Goal: Task Accomplishment & Management: Complete application form

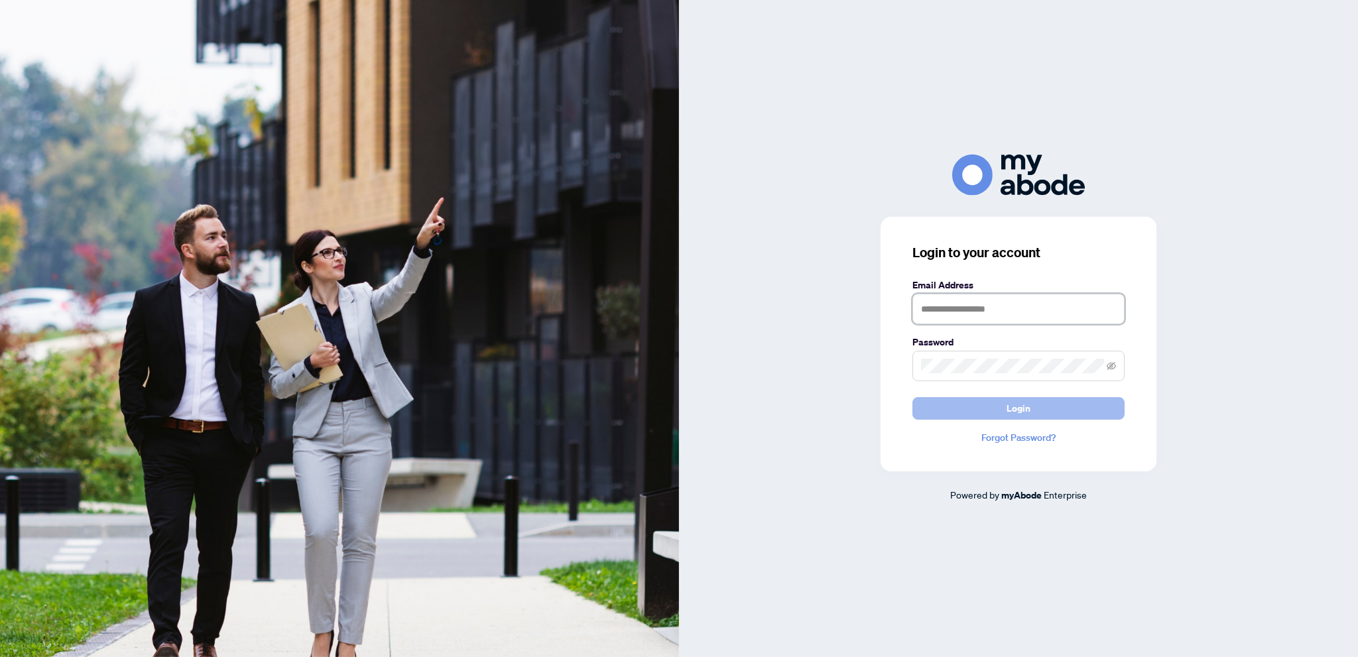
type input "**********"
click at [973, 414] on button "Login" at bounding box center [1018, 408] width 212 height 23
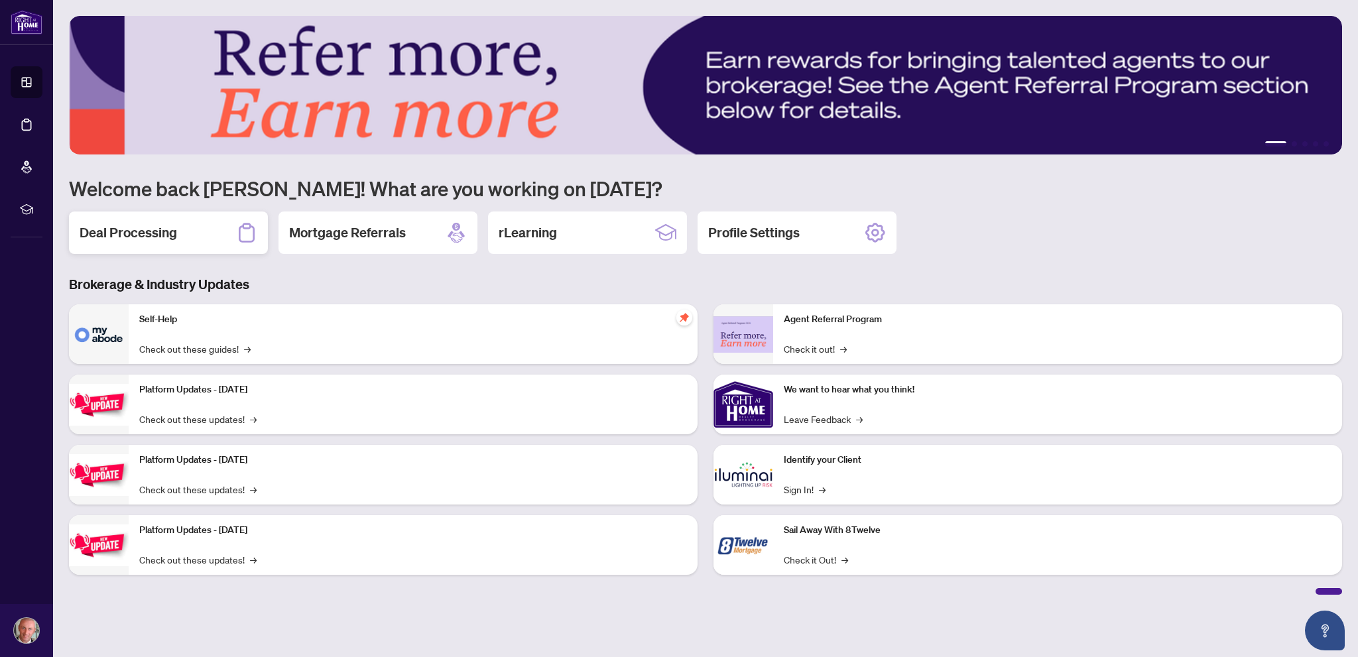
click at [168, 240] on h2 "Deal Processing" at bounding box center [128, 232] width 97 height 19
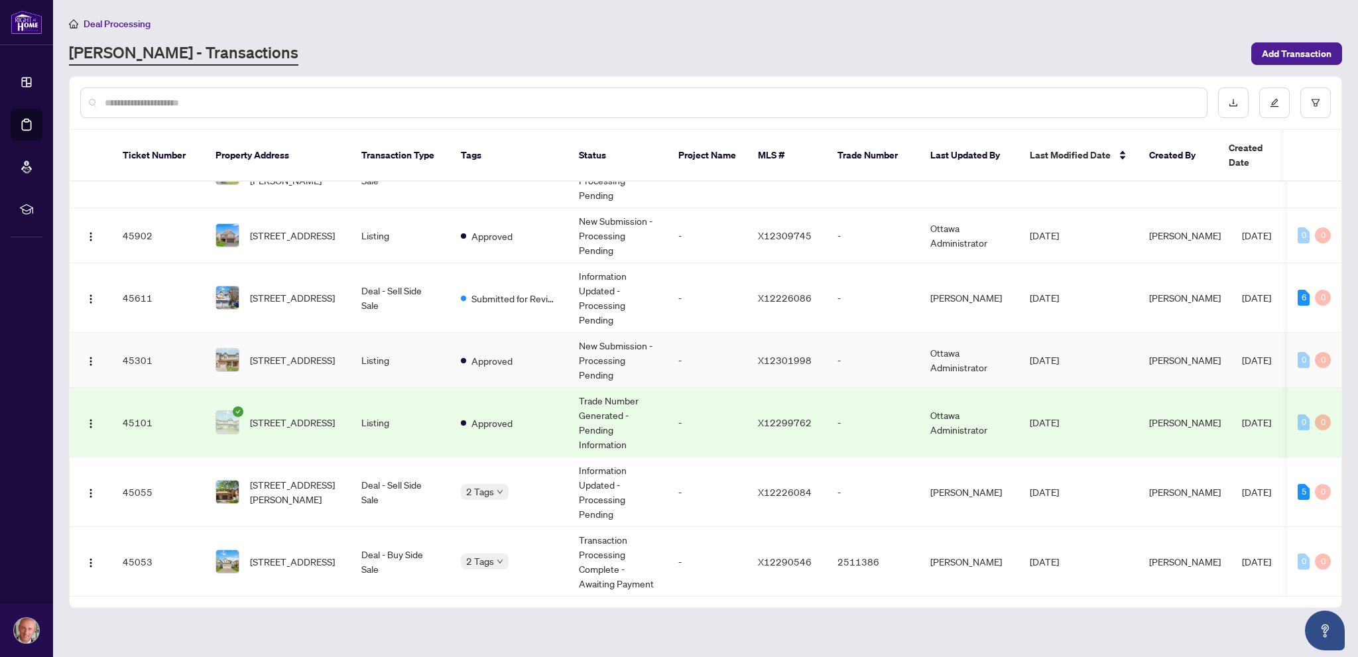
scroll to position [199, 0]
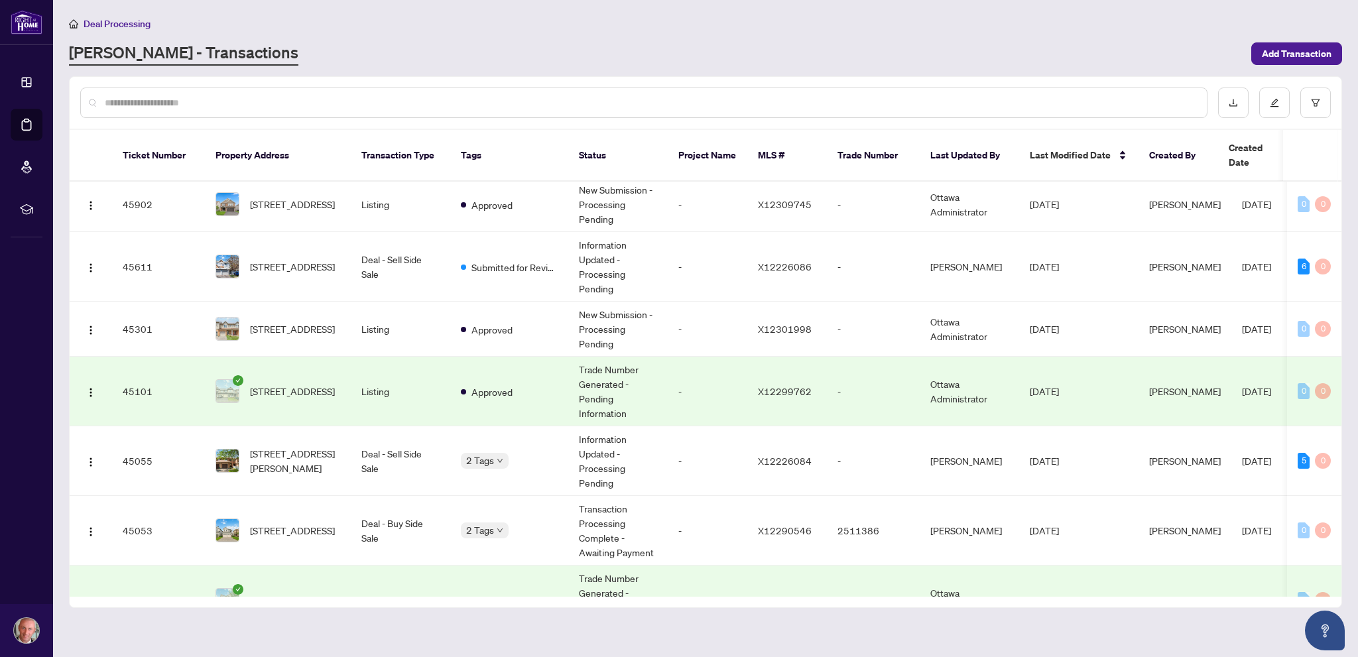
click at [326, 101] on input "text" at bounding box center [650, 102] width 1091 height 15
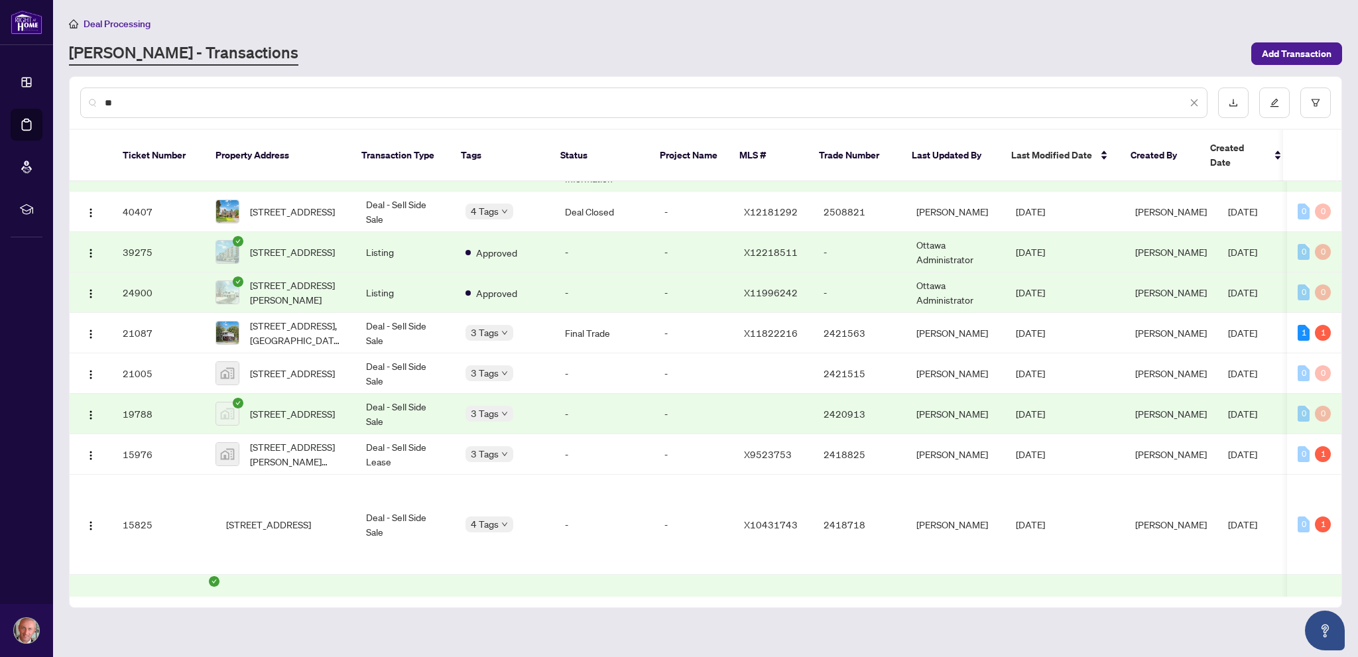
scroll to position [0, 0]
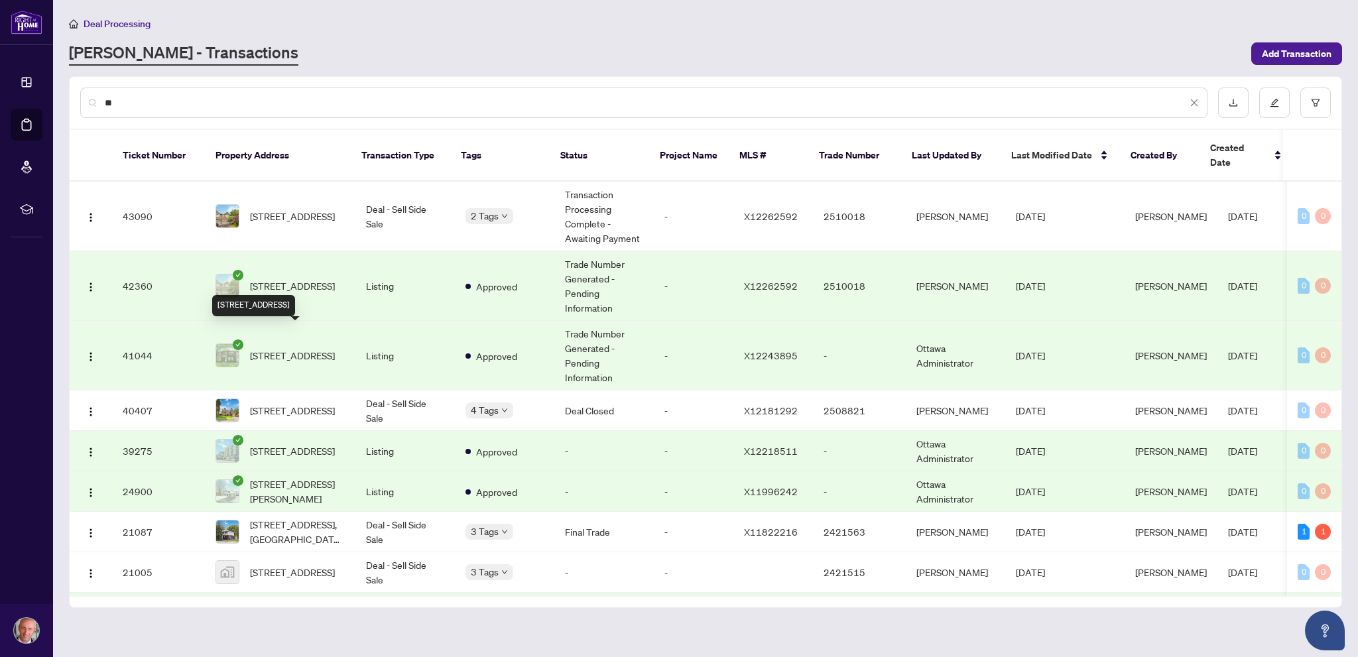
type input "**"
click at [287, 348] on span "[STREET_ADDRESS]" at bounding box center [292, 355] width 85 height 15
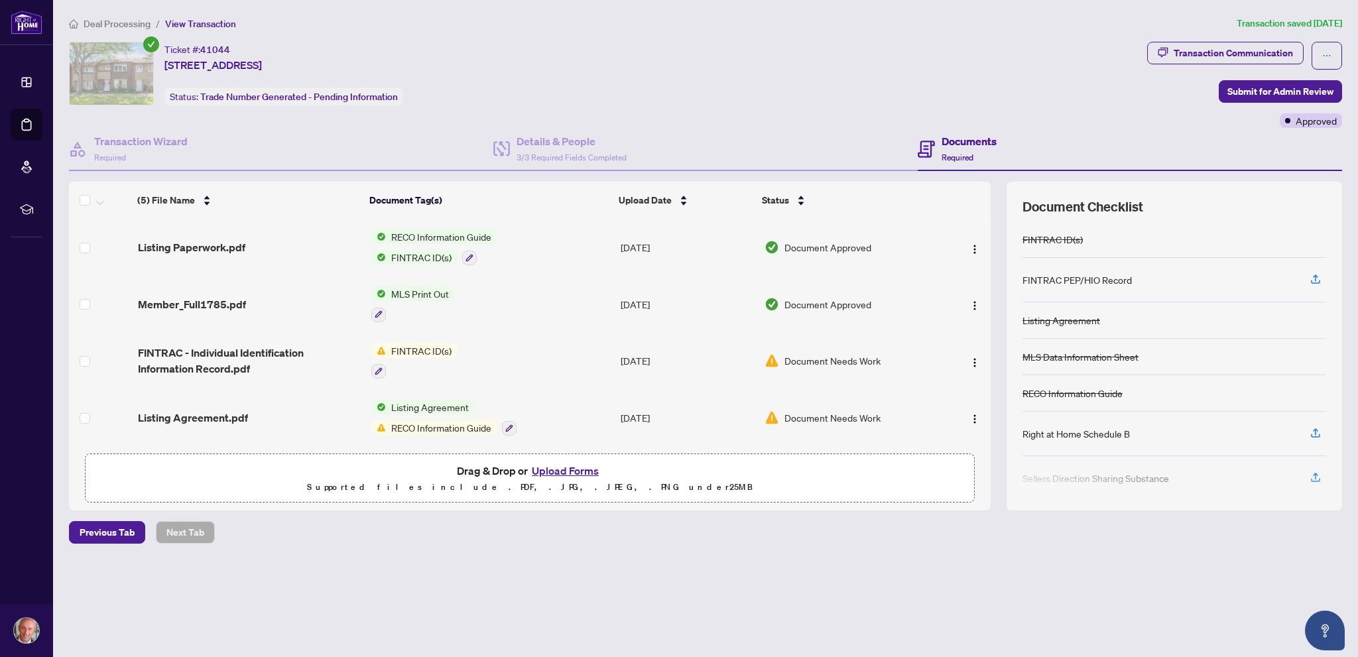
click at [573, 469] on button "Upload Forms" at bounding box center [565, 470] width 75 height 17
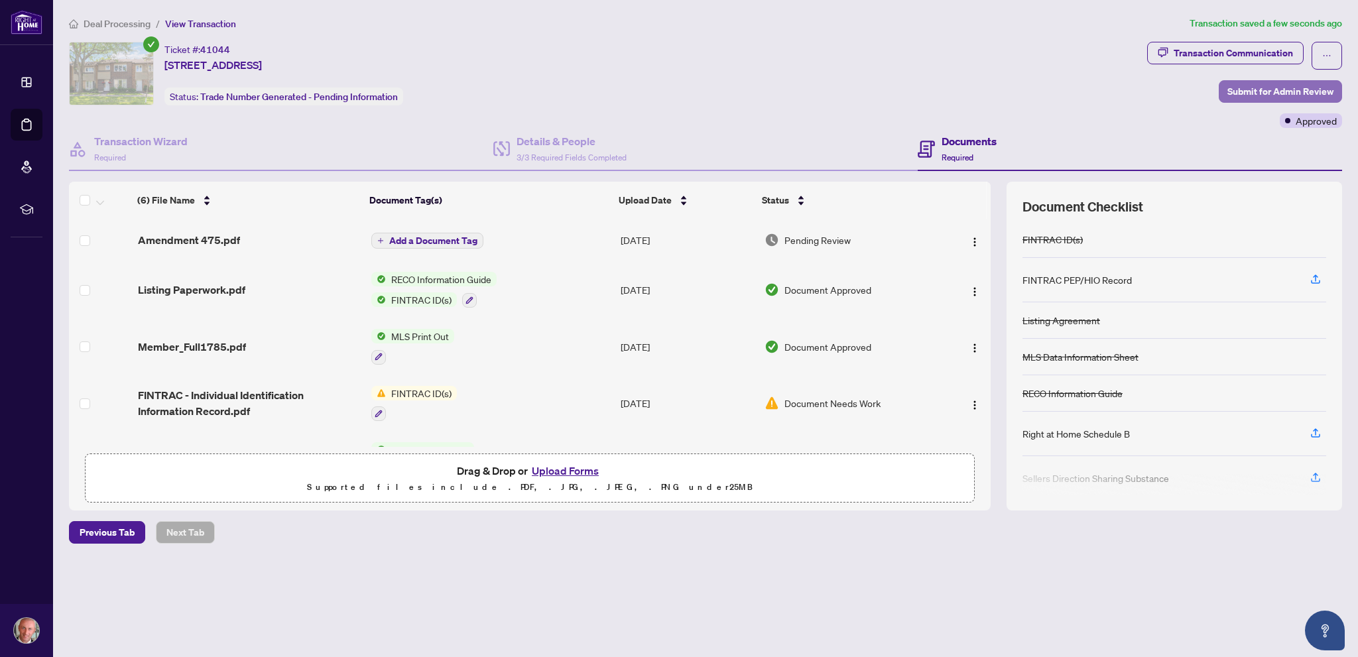
click at [1232, 95] on span "Submit for Admin Review" at bounding box center [1280, 91] width 106 height 21
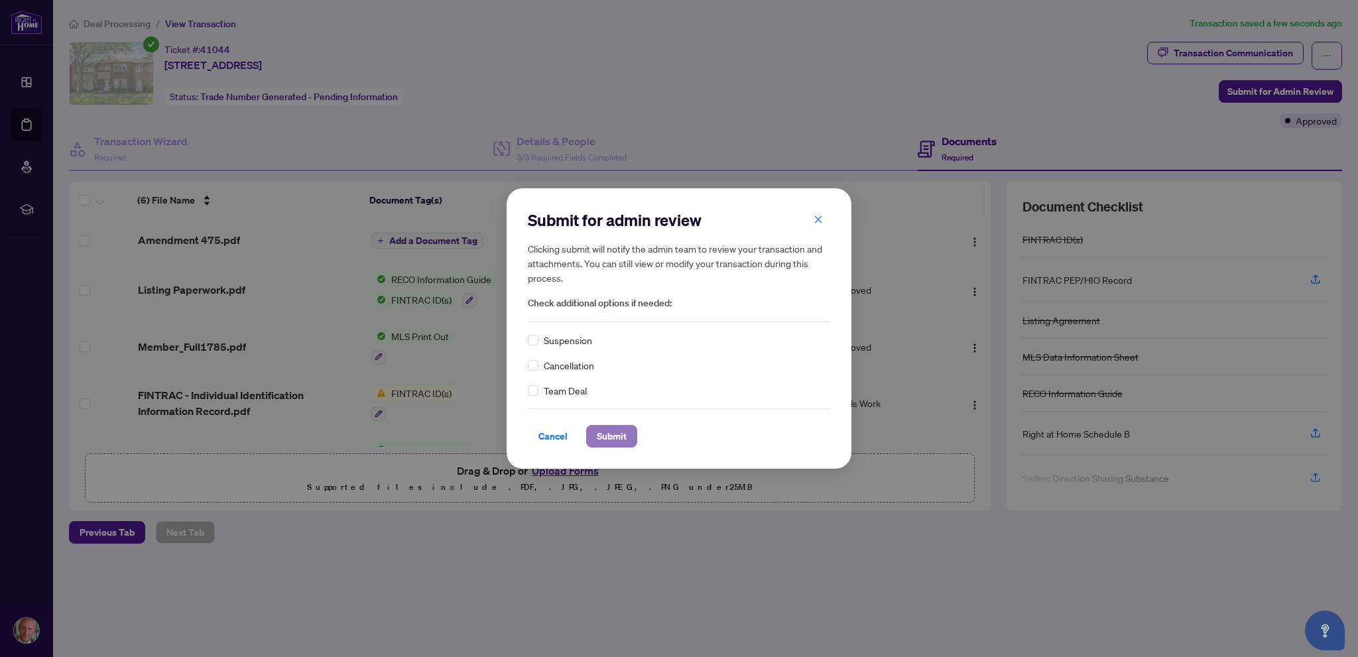
click at [616, 436] on span "Submit" at bounding box center [612, 436] width 30 height 21
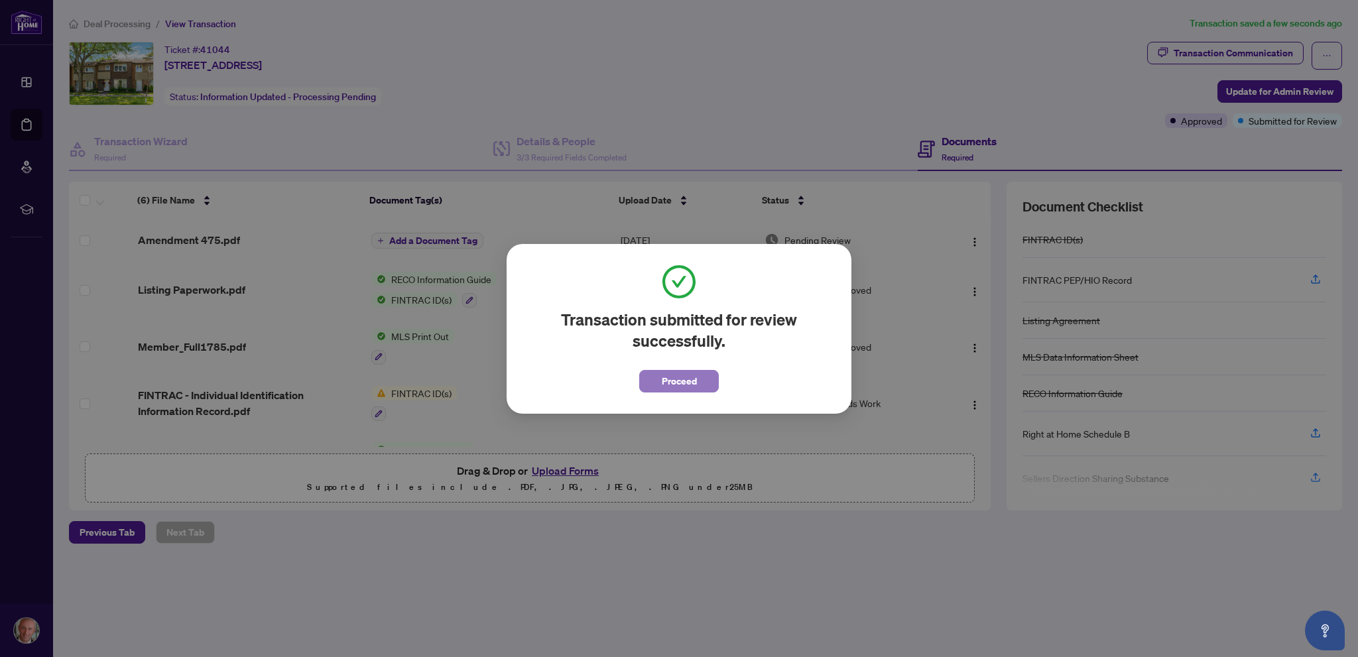
click at [688, 387] on span "Proceed" at bounding box center [679, 381] width 35 height 21
